Goal: Task Accomplishment & Management: Manage account settings

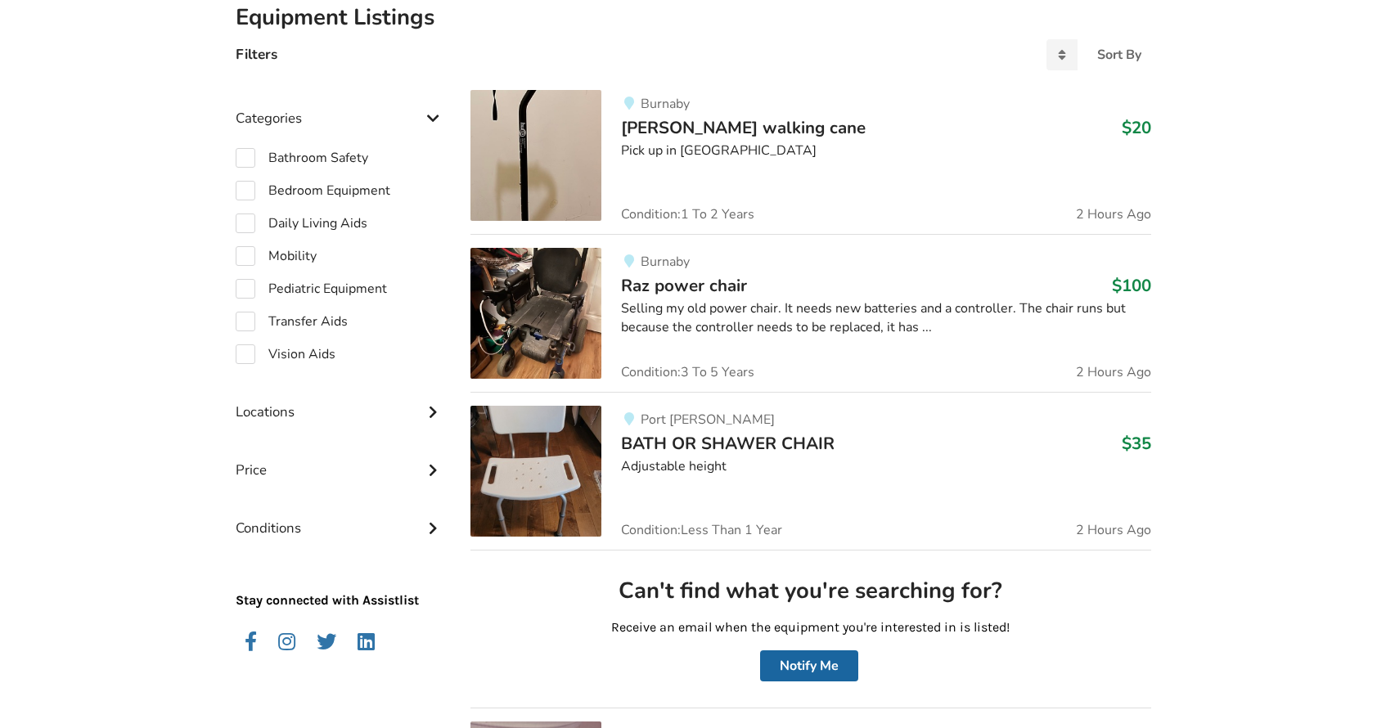
scroll to position [386, 0]
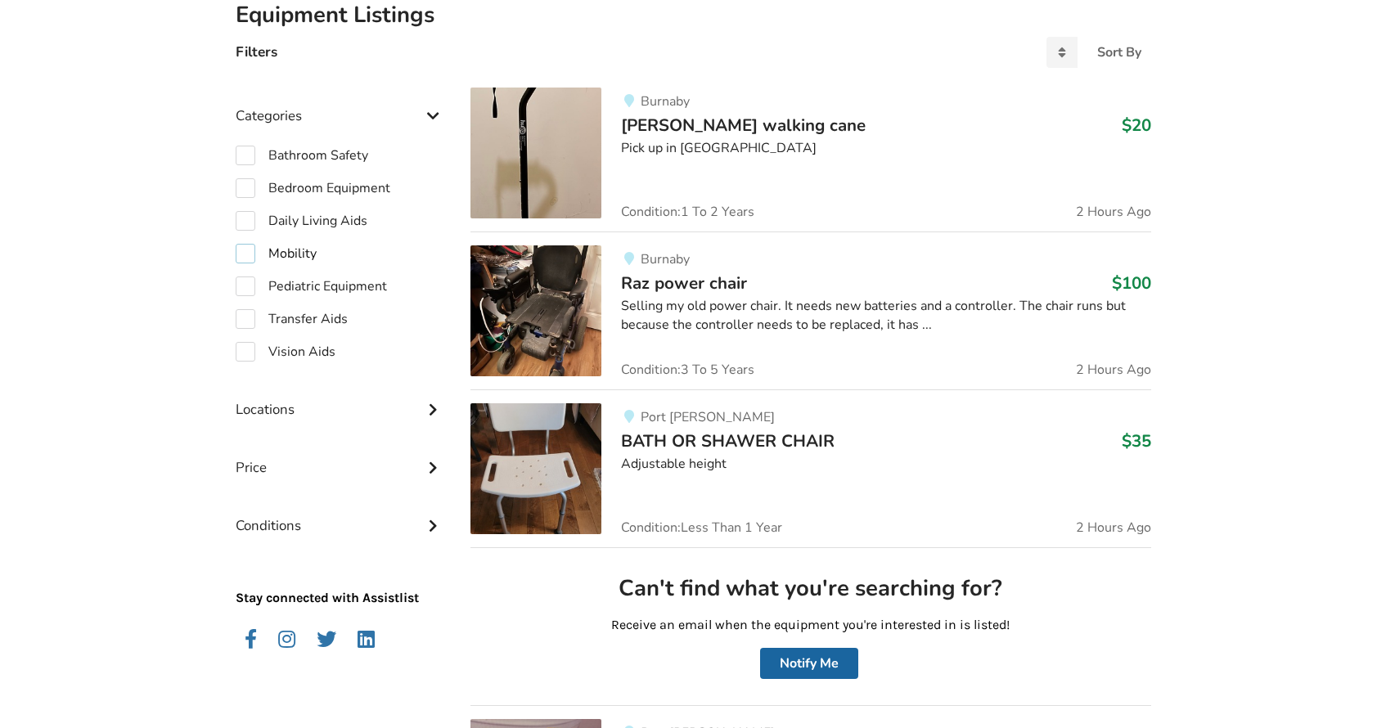
click at [246, 250] on label "Mobility" at bounding box center [276, 254] width 81 height 20
checkbox input "true"
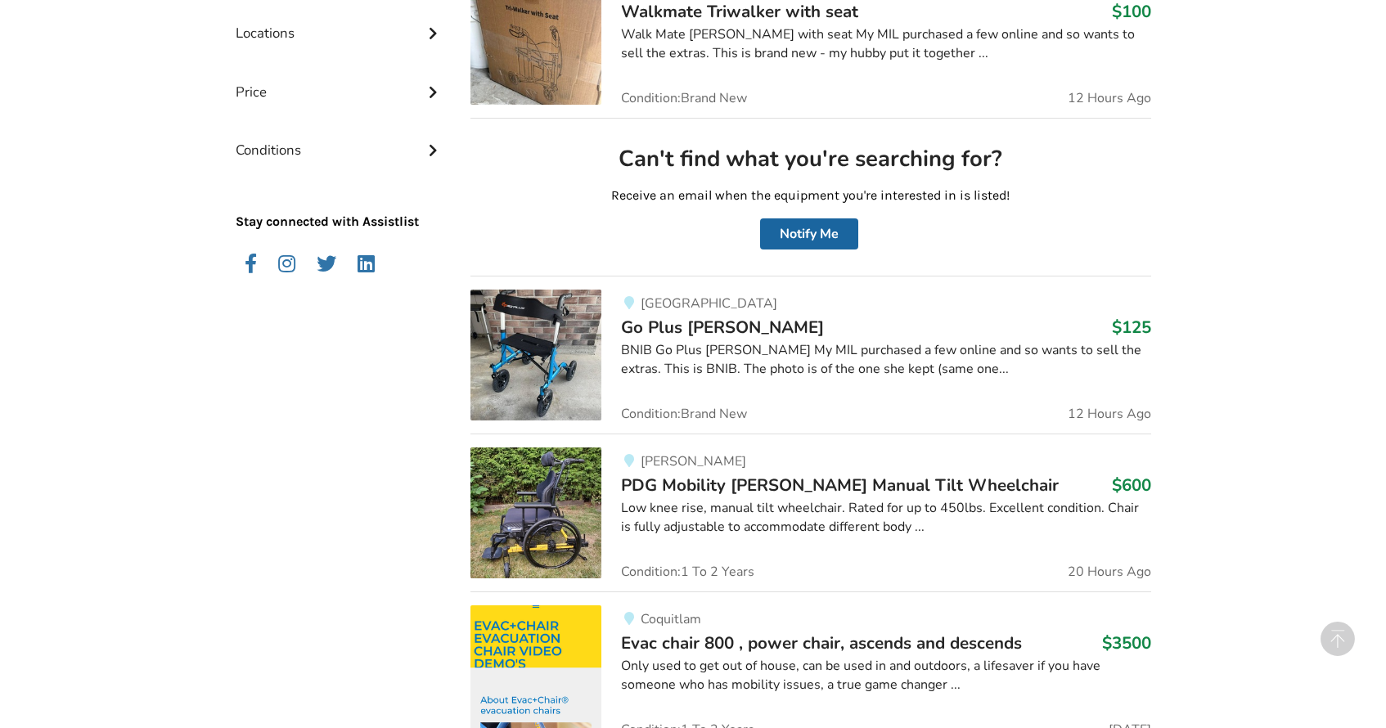
scroll to position [821, 0]
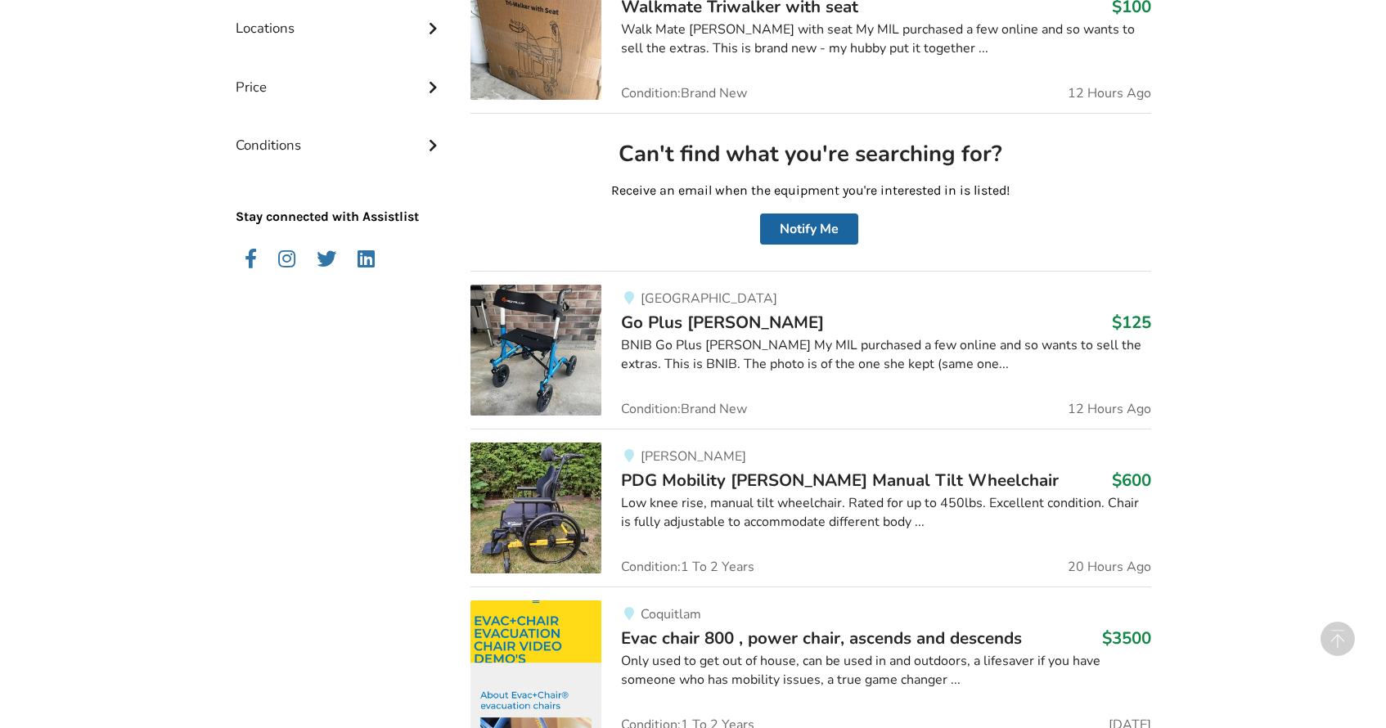
click at [421, 88] on div "Price" at bounding box center [341, 75] width 210 height 58
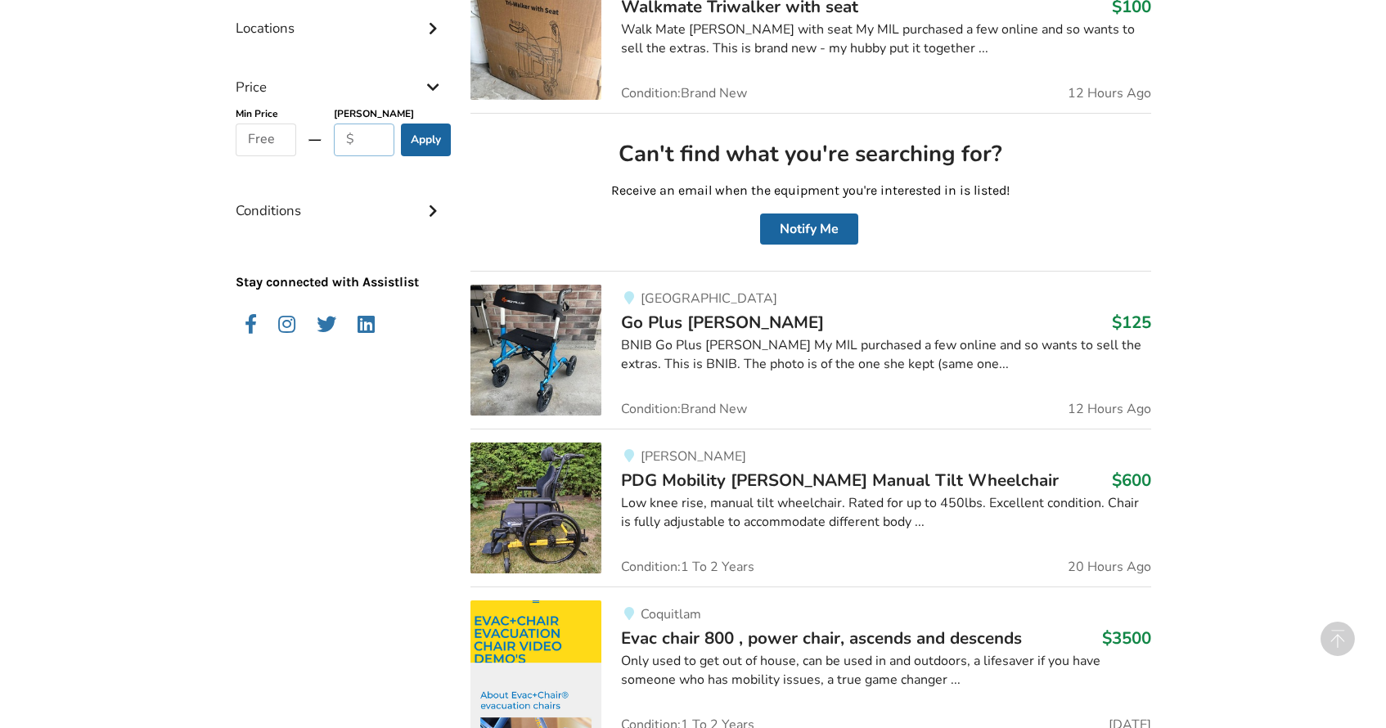
click at [358, 137] on input "text" at bounding box center [364, 140] width 61 height 33
type input "1800"
click at [253, 136] on input "text" at bounding box center [266, 140] width 61 height 33
type input "1000"
click at [420, 134] on button "Apply" at bounding box center [426, 140] width 50 height 33
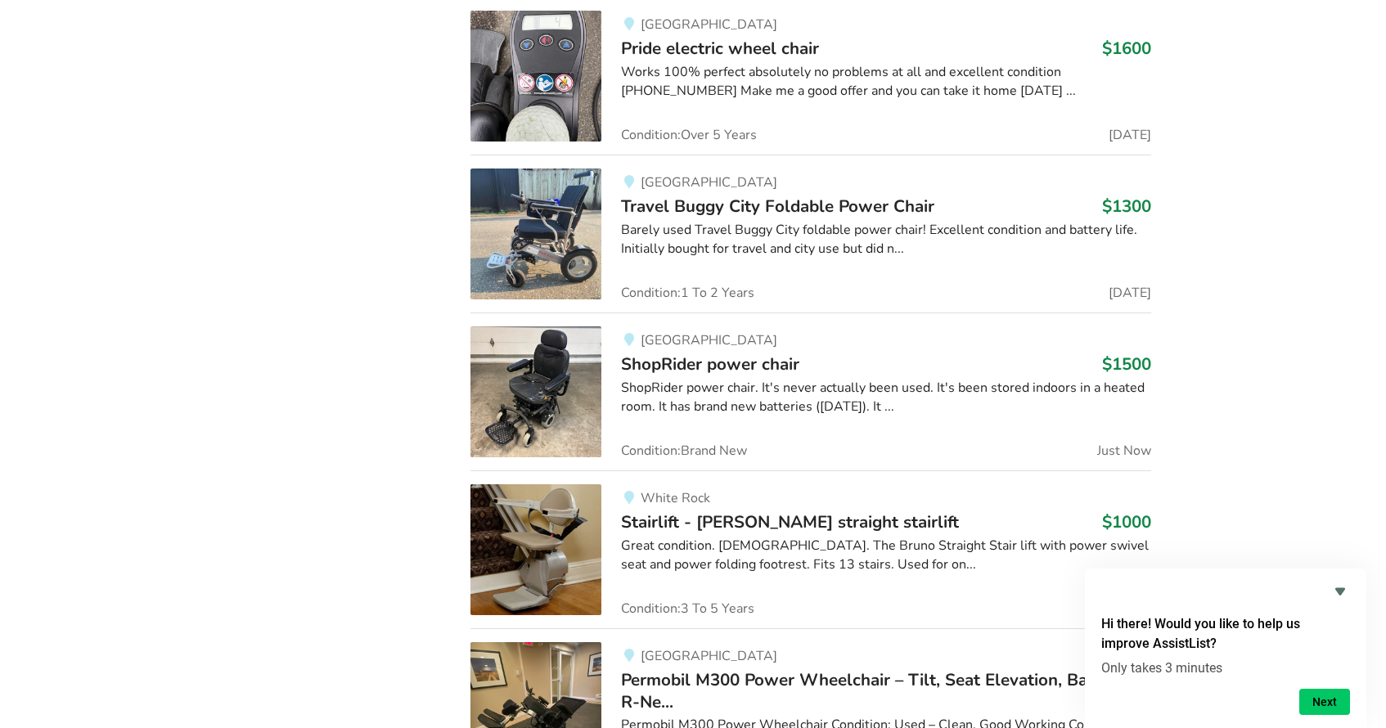
scroll to position [1575, 0]
click at [1120, 354] on h3 "$1500" at bounding box center [1126, 364] width 49 height 21
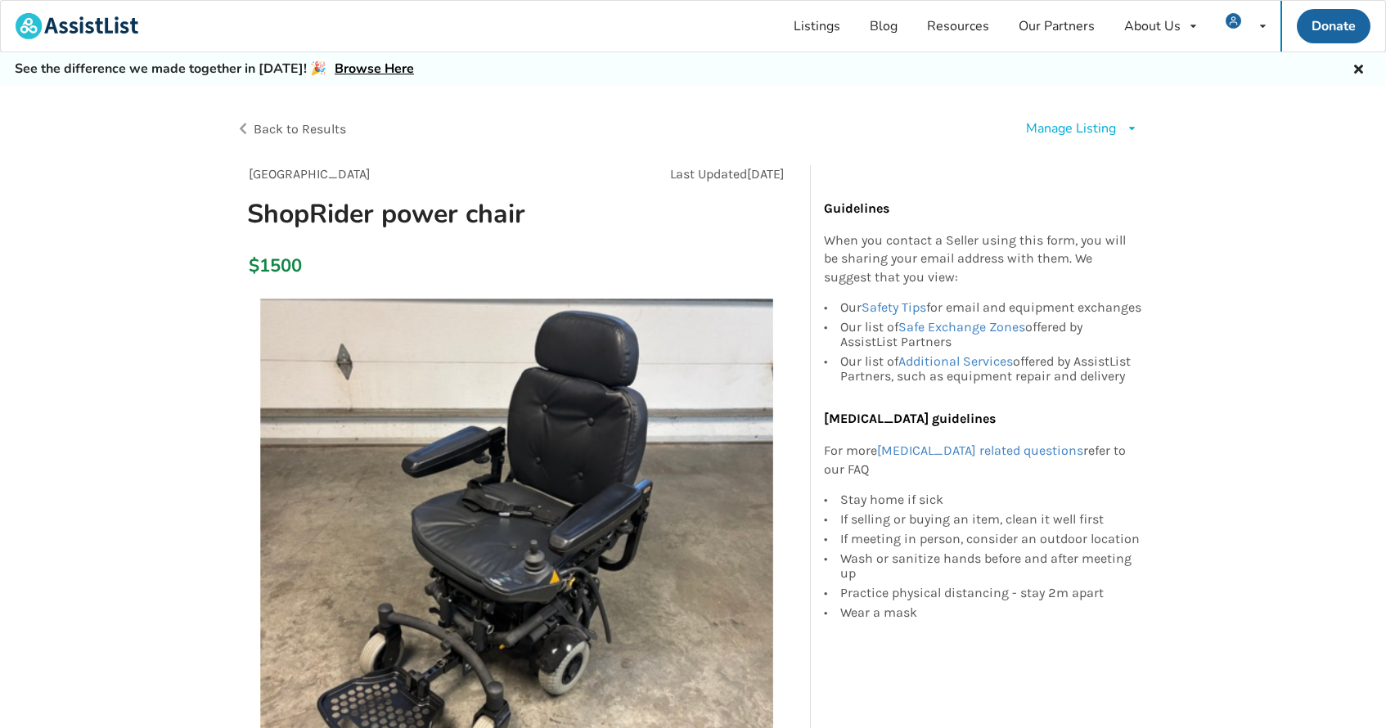
click at [1093, 125] on div "Manage Listing" at bounding box center [1071, 128] width 90 height 19
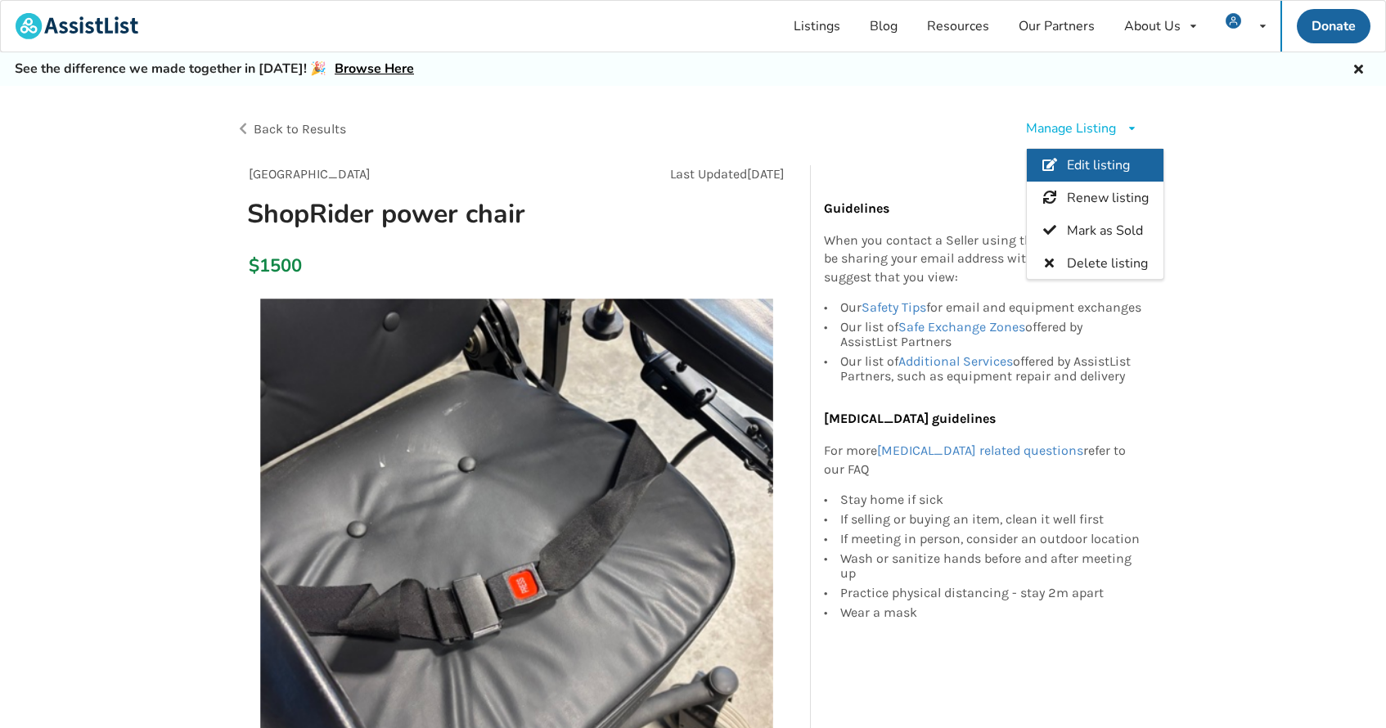
click at [1099, 162] on span "Edit listing" at bounding box center [1097, 165] width 63 height 18
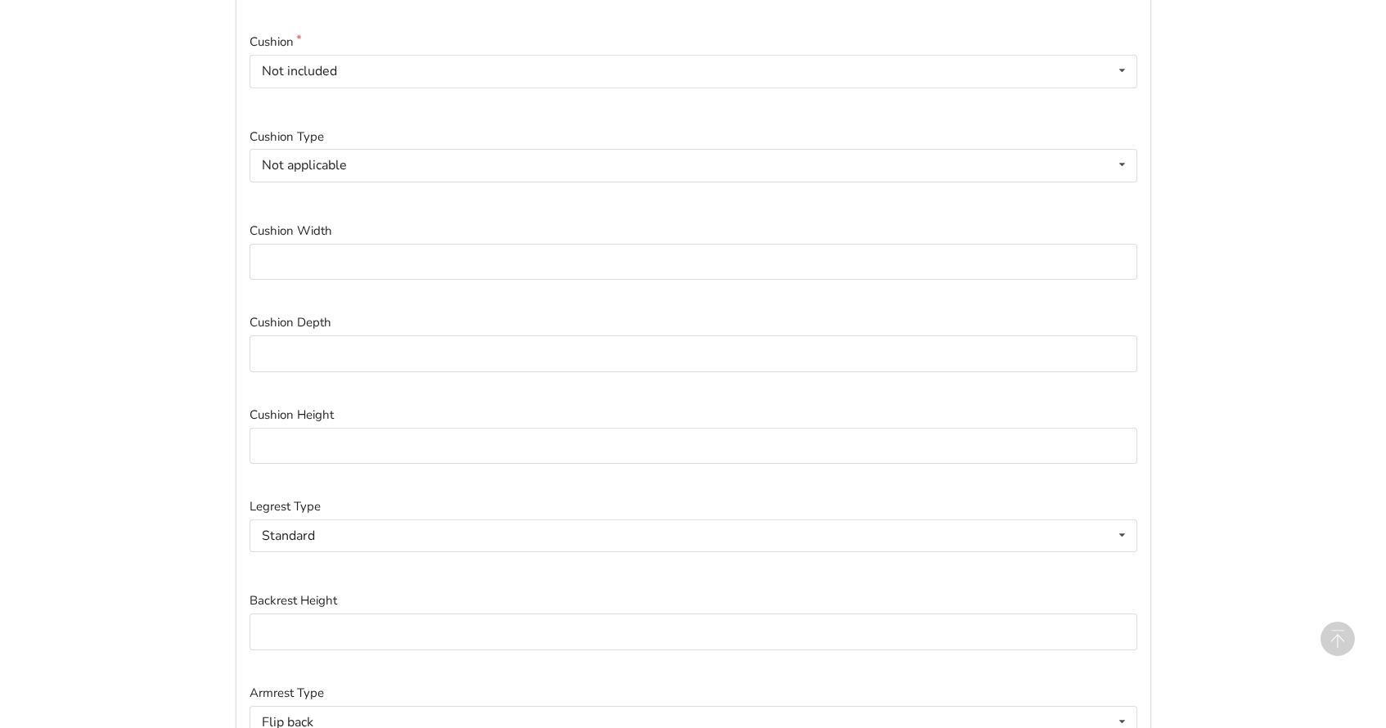
scroll to position [1211, 0]
click at [289, 250] on input at bounding box center [694, 268] width 888 height 37
type input "18""
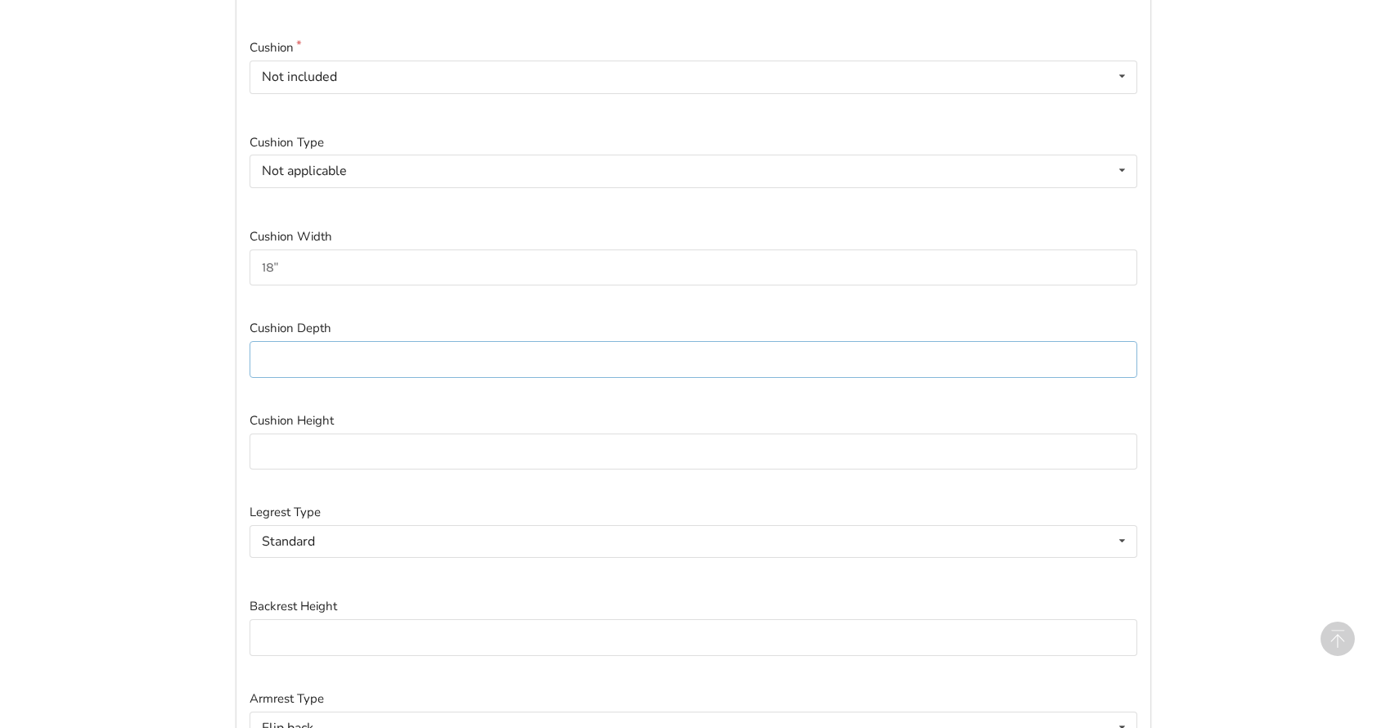
click at [286, 354] on input at bounding box center [694, 359] width 888 height 37
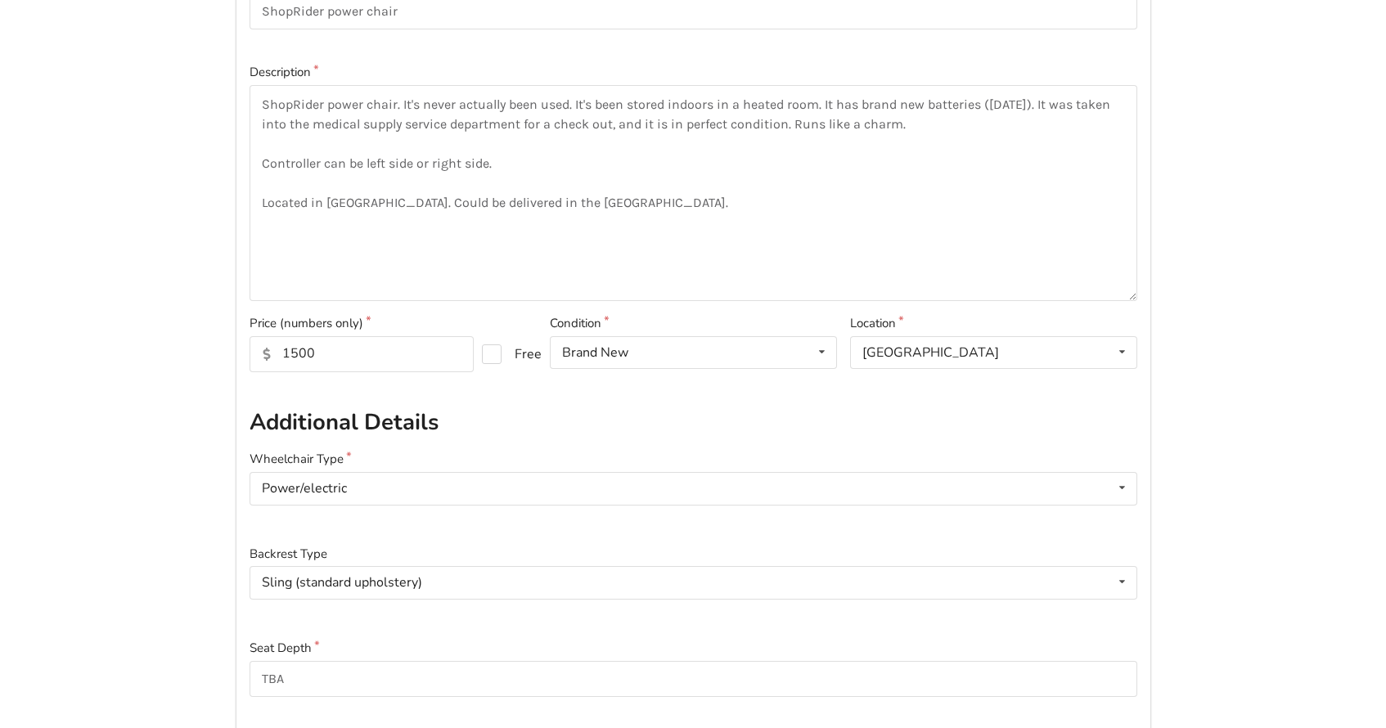
scroll to position [238, 0]
type input "17""
click at [299, 352] on input "1500" at bounding box center [362, 357] width 224 height 36
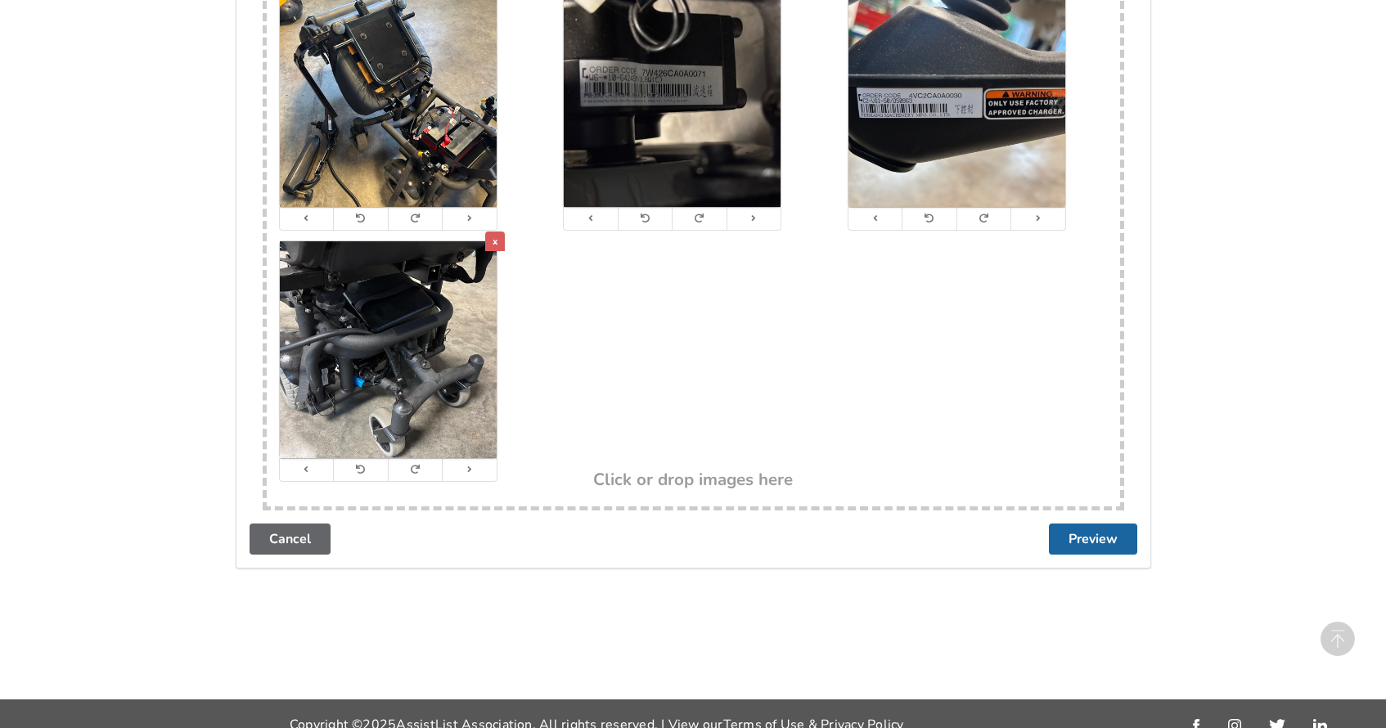
scroll to position [3669, 0]
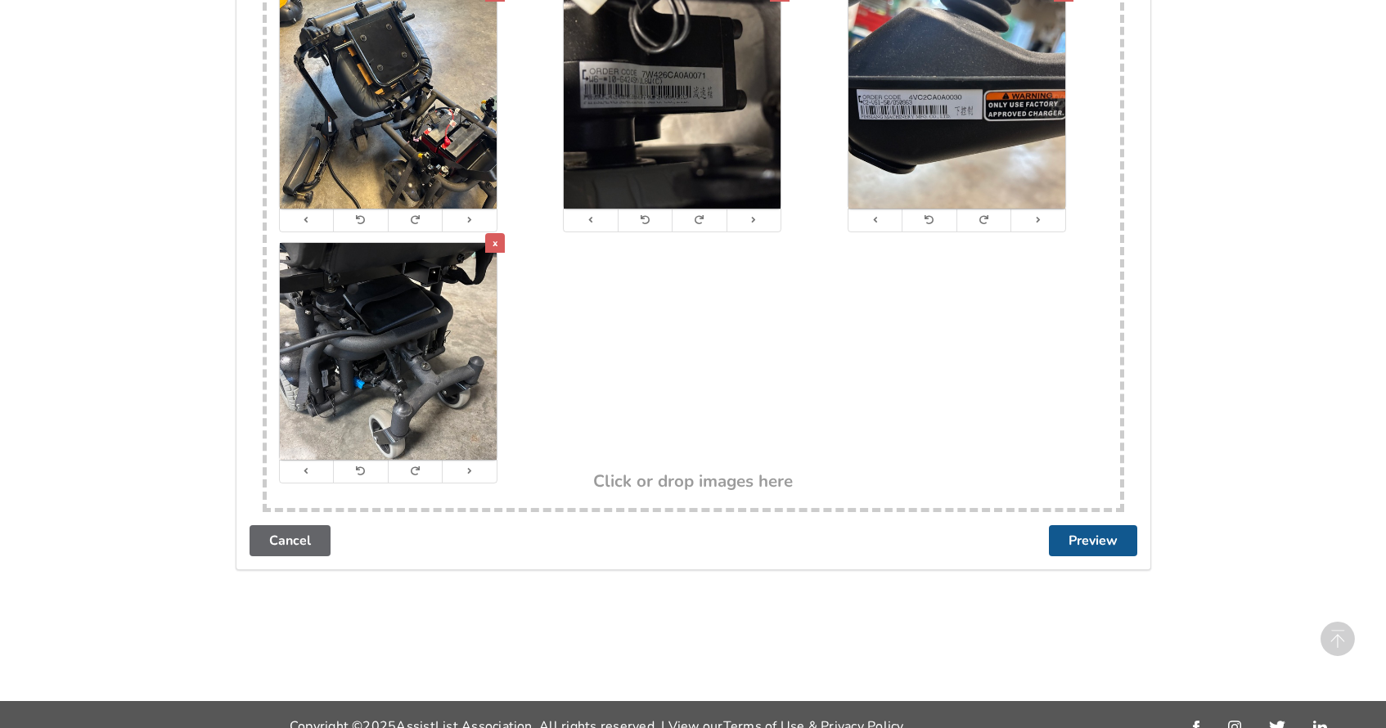
type input "1200"
click at [1115, 525] on button "Preview" at bounding box center [1093, 540] width 88 height 31
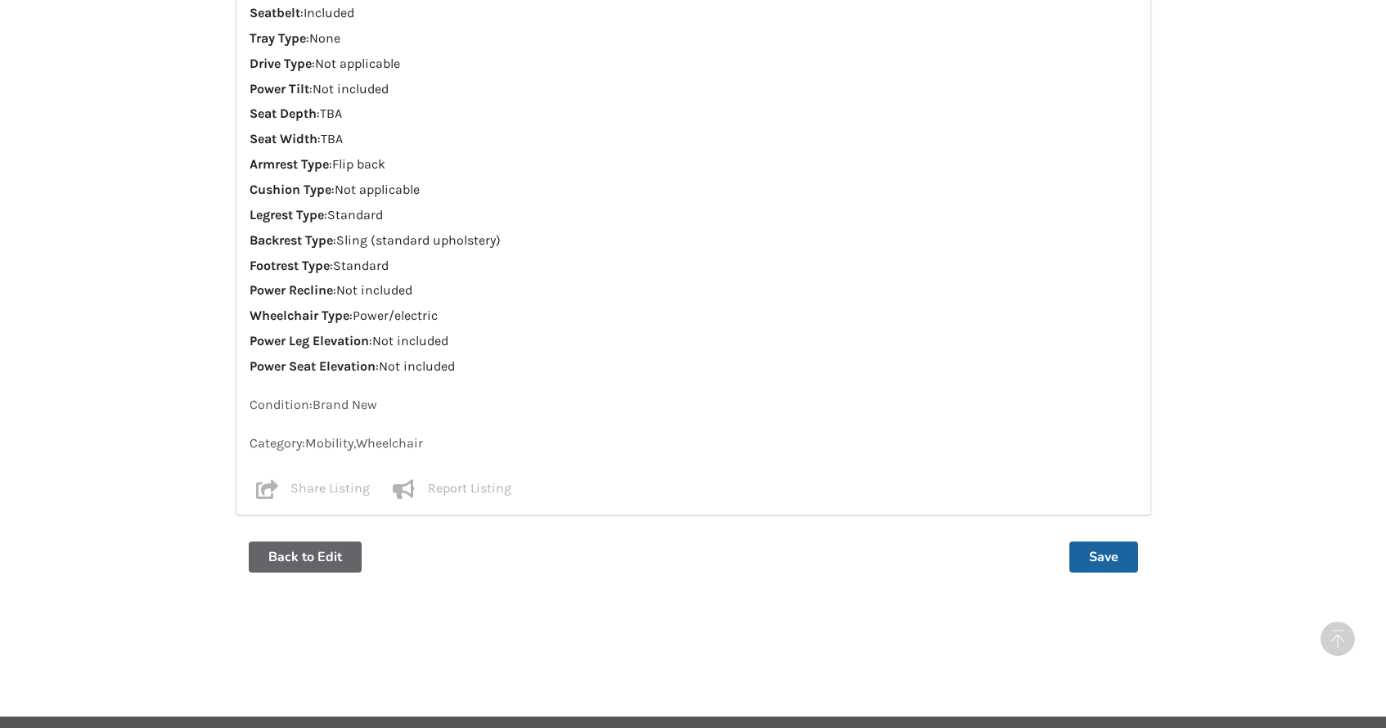
scroll to position [1525, 0]
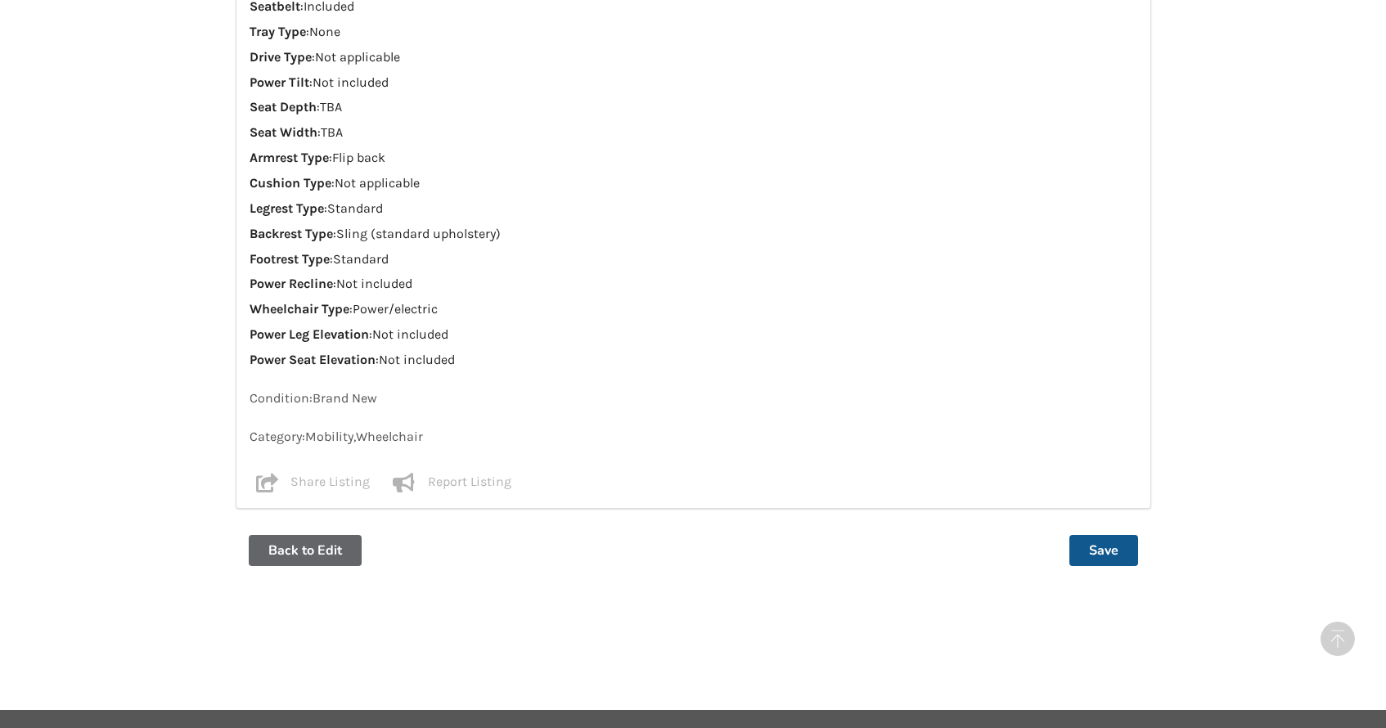
click at [1111, 535] on button "Save" at bounding box center [1104, 550] width 69 height 31
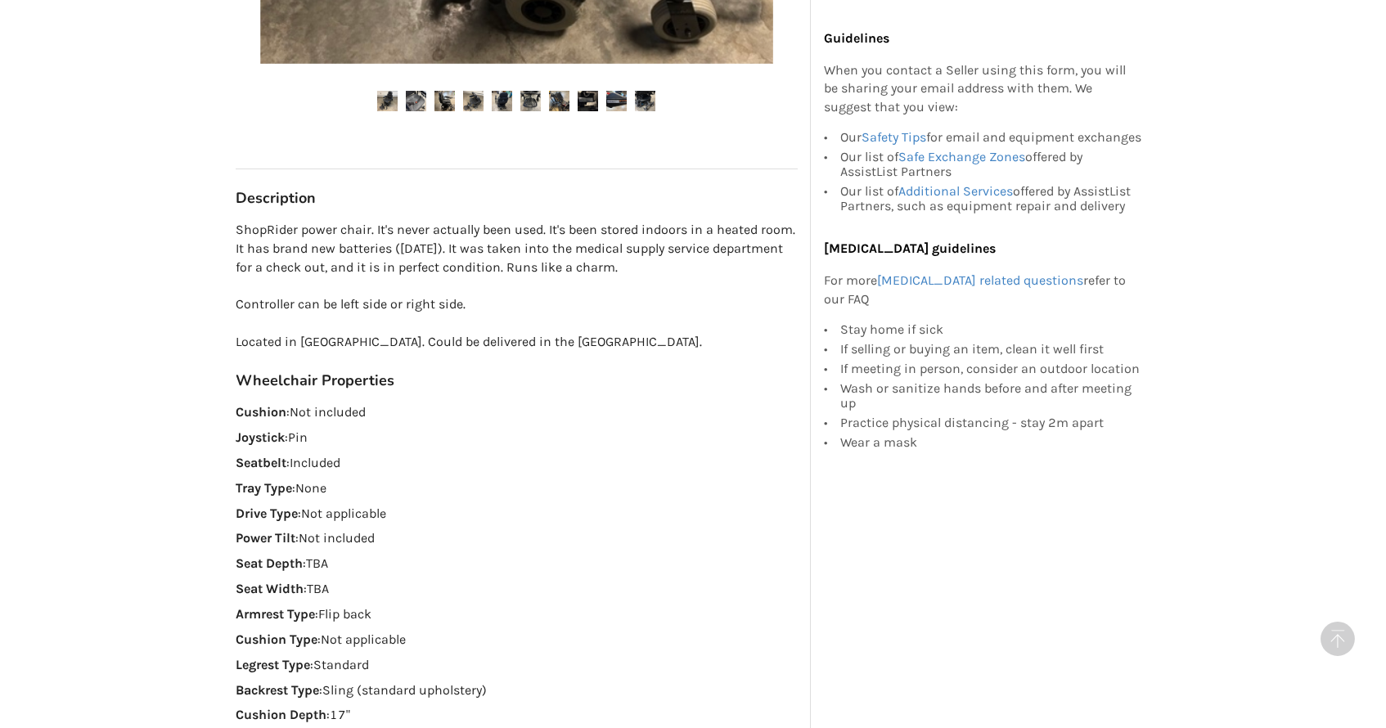
scroll to position [791, 0]
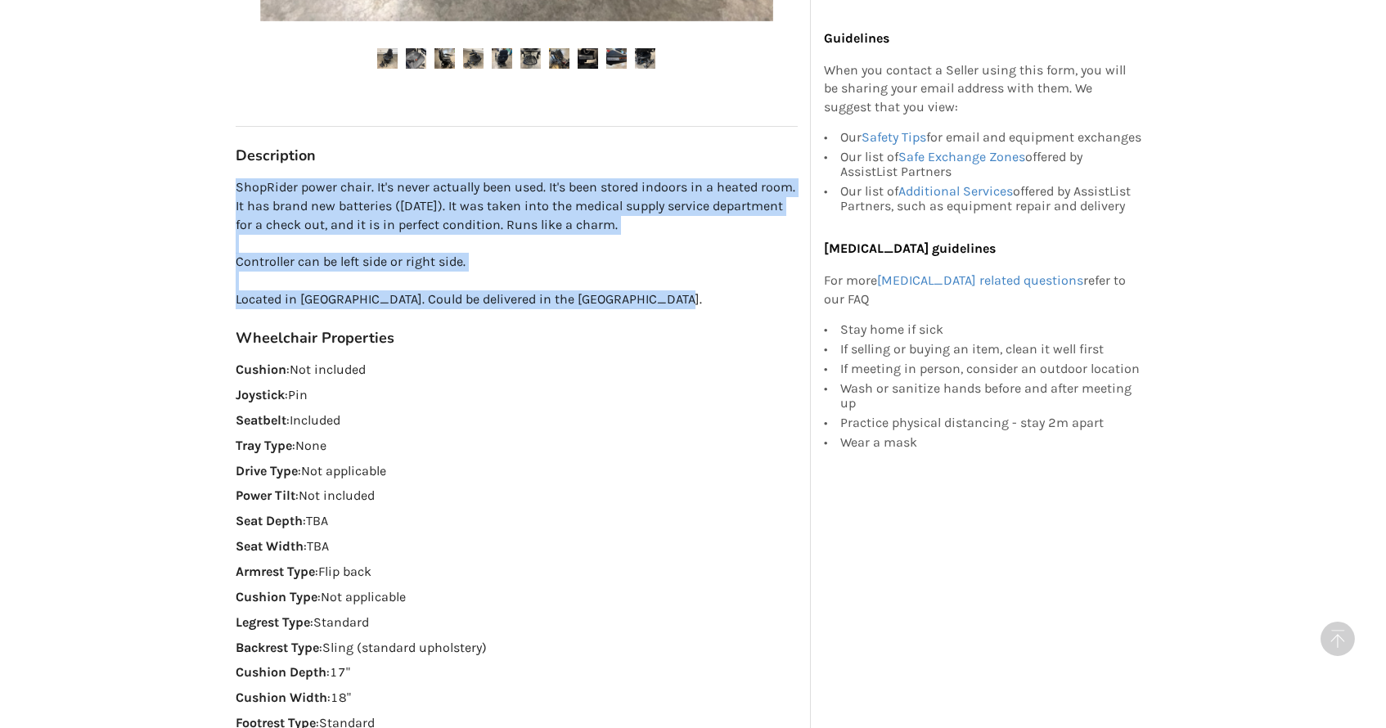
drag, startPoint x: 660, startPoint y: 292, endPoint x: 235, endPoint y: 190, distance: 436.9
click at [236, 190] on p "ShopRider power chair. It's never actually been used. It's been stored indoors …" at bounding box center [517, 243] width 562 height 131
copy p "ShopRider power chair. It's never actually been used. It's been stored indoors …"
